Goal: Register for event/course

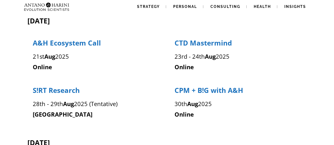
scroll to position [114, 0]
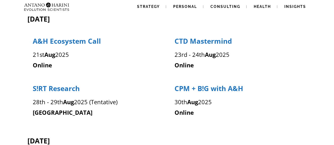
click at [41, 39] on span "A&H Ecosystem Call" at bounding box center [67, 40] width 68 height 9
click at [225, 103] on p "30th Aug 2025" at bounding box center [237, 102] width 127 height 11
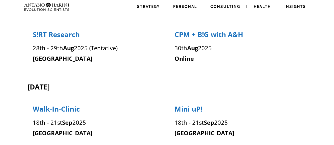
scroll to position [177, 0]
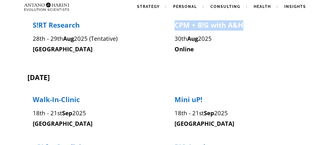
drag, startPoint x: 171, startPoint y: 27, endPoint x: 248, endPoint y: 21, distance: 77.0
click at [248, 21] on div "CPM + B!G with A&H 30th Aug 2025 Online" at bounding box center [238, 37] width 138 height 34
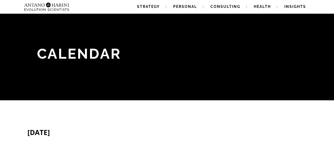
scroll to position [99, 0]
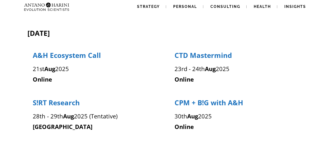
click at [139, 99] on p "S!RT Research" at bounding box center [96, 103] width 127 height 10
